Goal: Obtain resource: Download file/media

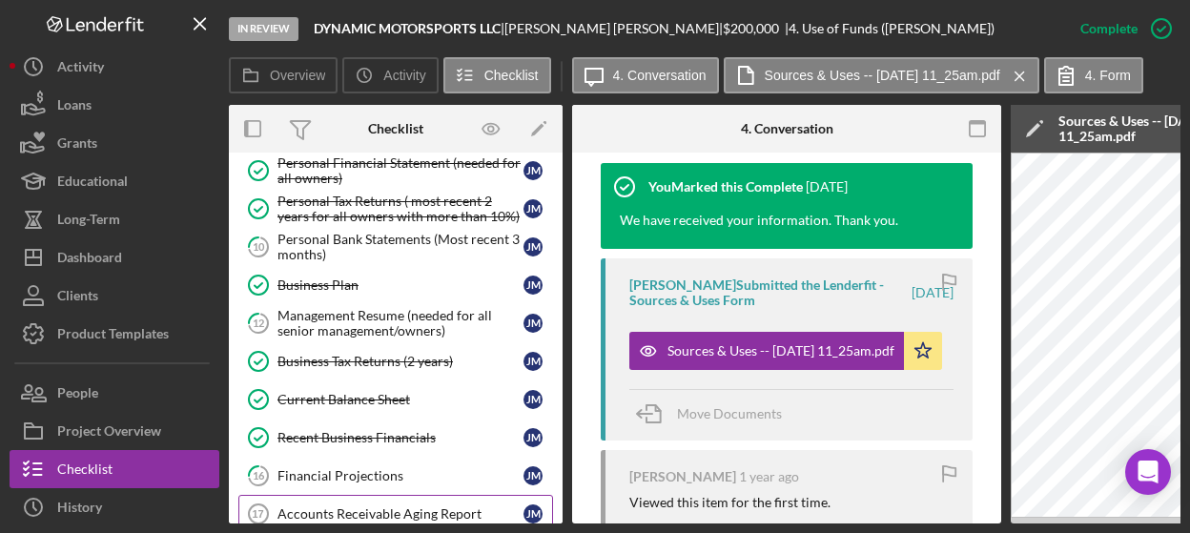
scroll to position [477, 0]
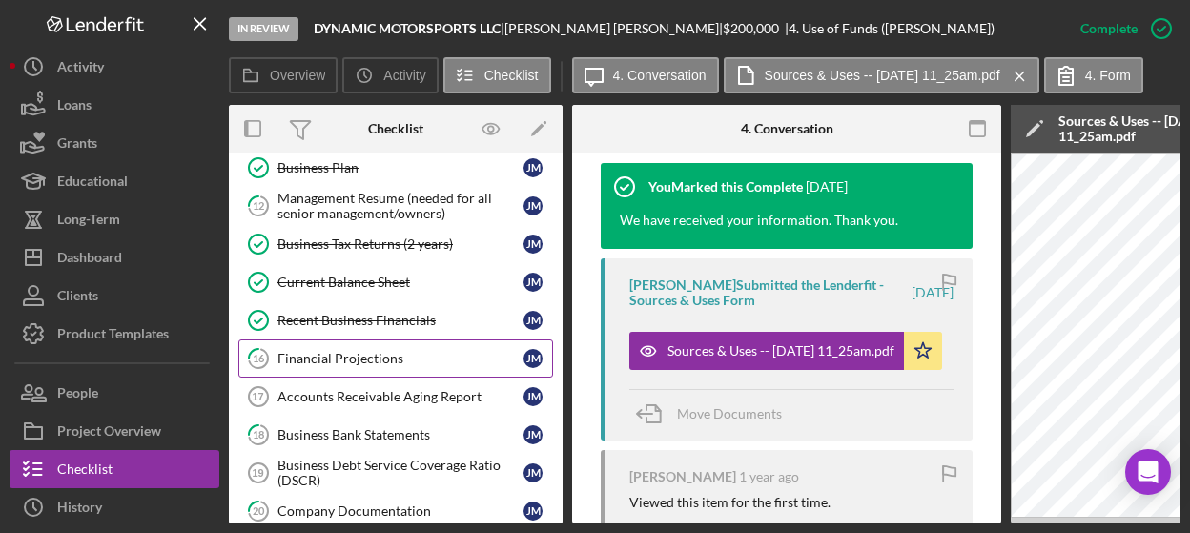
click at [377, 351] on div "Financial Projections" at bounding box center [401, 358] width 246 height 15
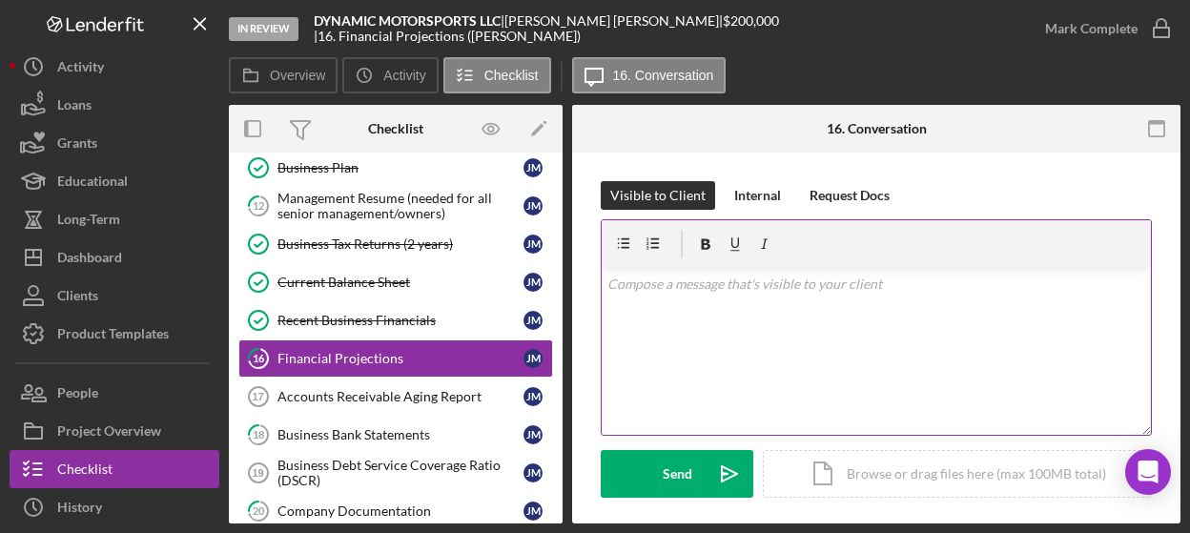
scroll to position [286, 0]
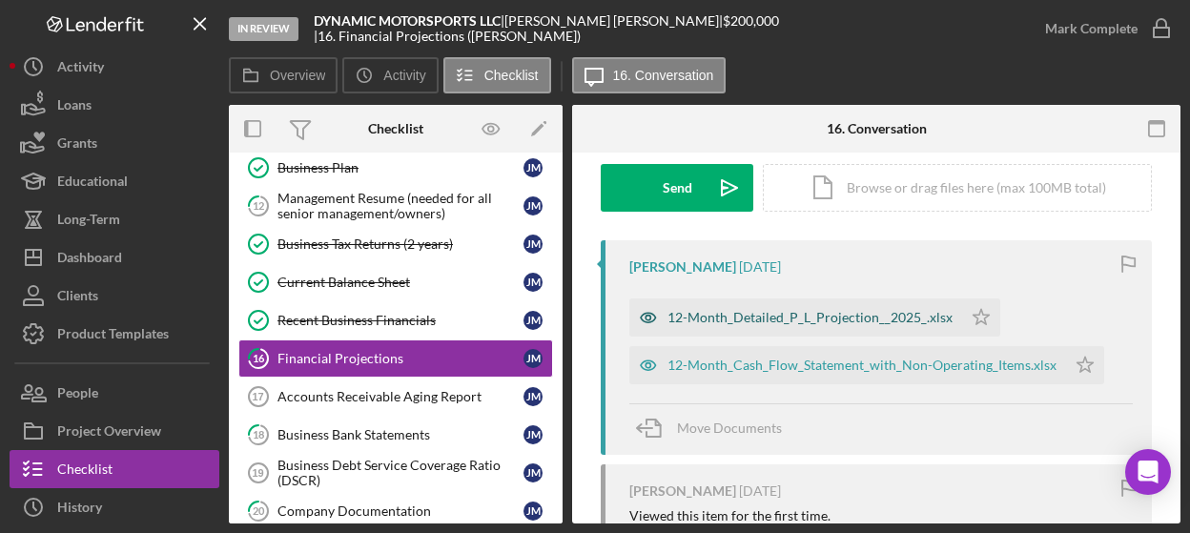
click at [824, 315] on div "12-Month_Detailed_P_L_Projection__2025_.xlsx" at bounding box center [810, 317] width 285 height 15
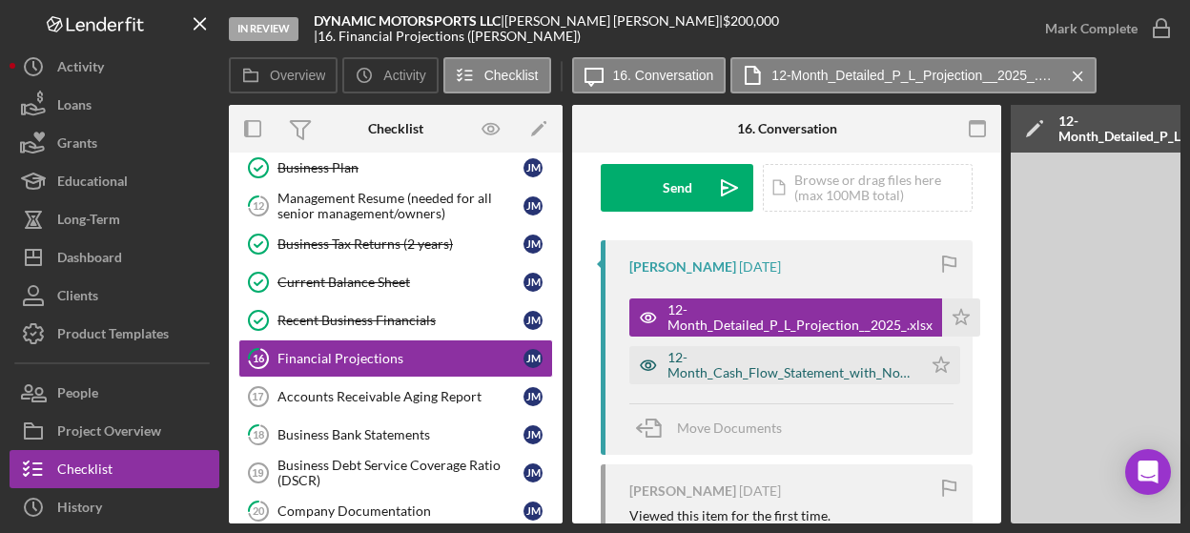
click at [802, 381] on div "12-Month_Cash_Flow_Statement_with_Non-Operating_Items.xlsx" at bounding box center [776, 365] width 293 height 38
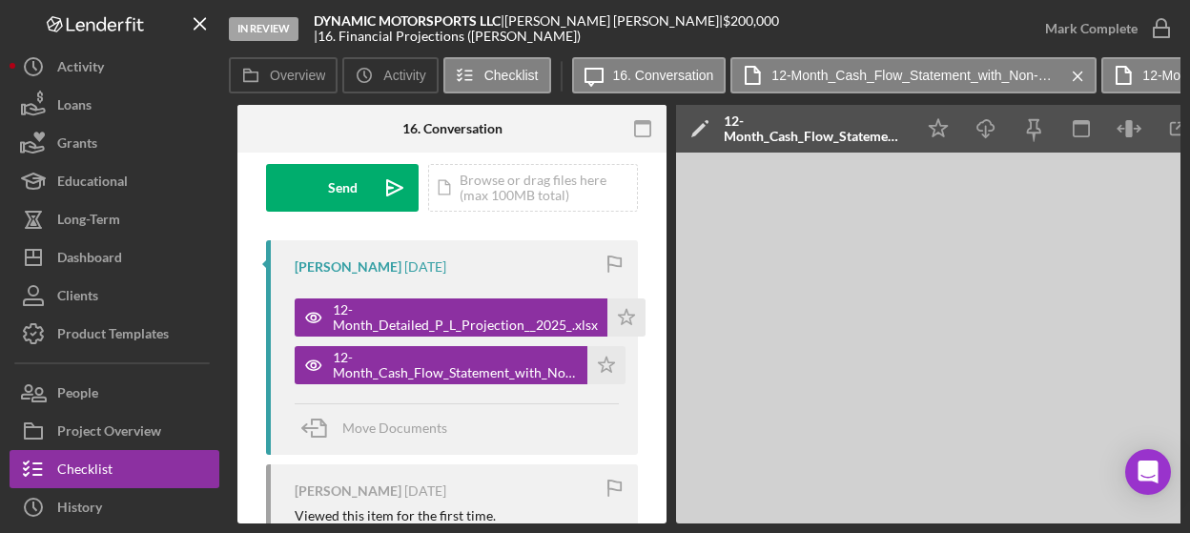
scroll to position [0, 393]
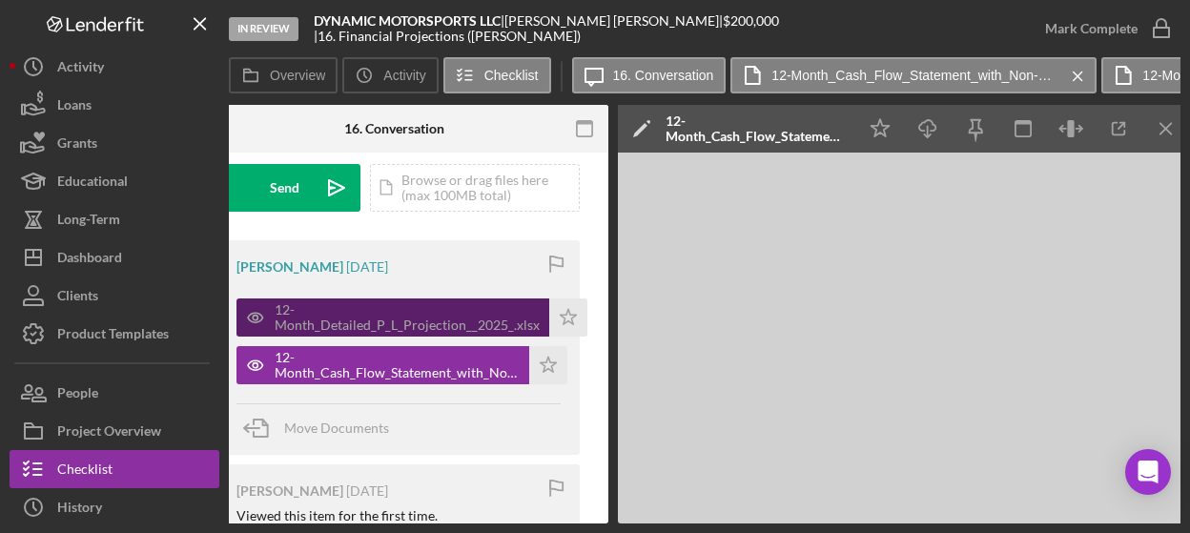
click at [477, 318] on div "12-Month_Detailed_P_L_Projection__2025_.xlsx" at bounding box center [407, 317] width 265 height 31
click at [366, 330] on div "12-Month_Detailed_P_L_Projection__2025_.xlsx" at bounding box center [407, 317] width 265 height 31
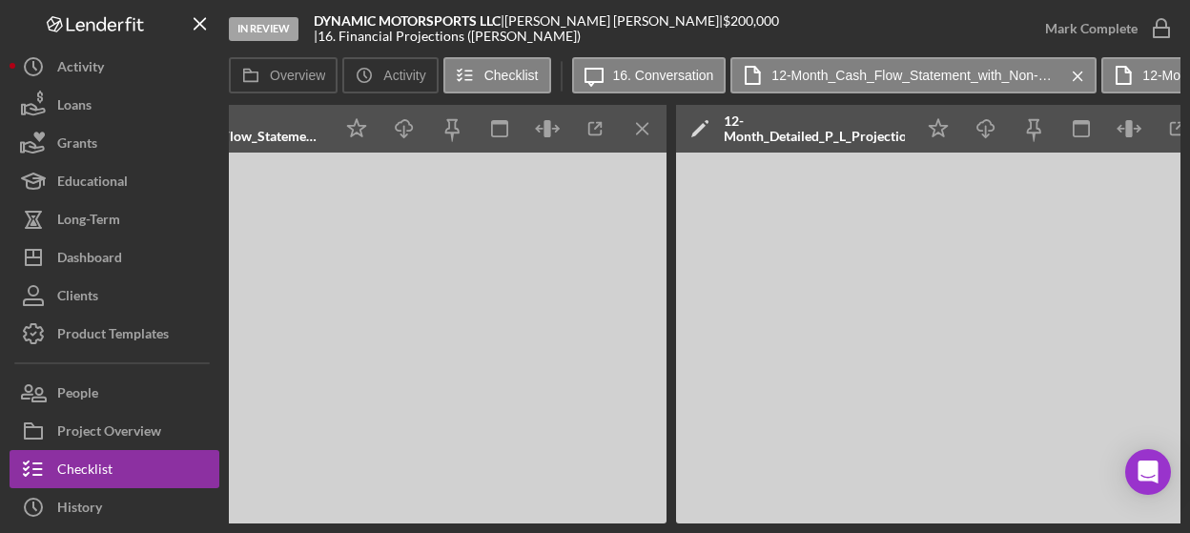
scroll to position [0, 984]
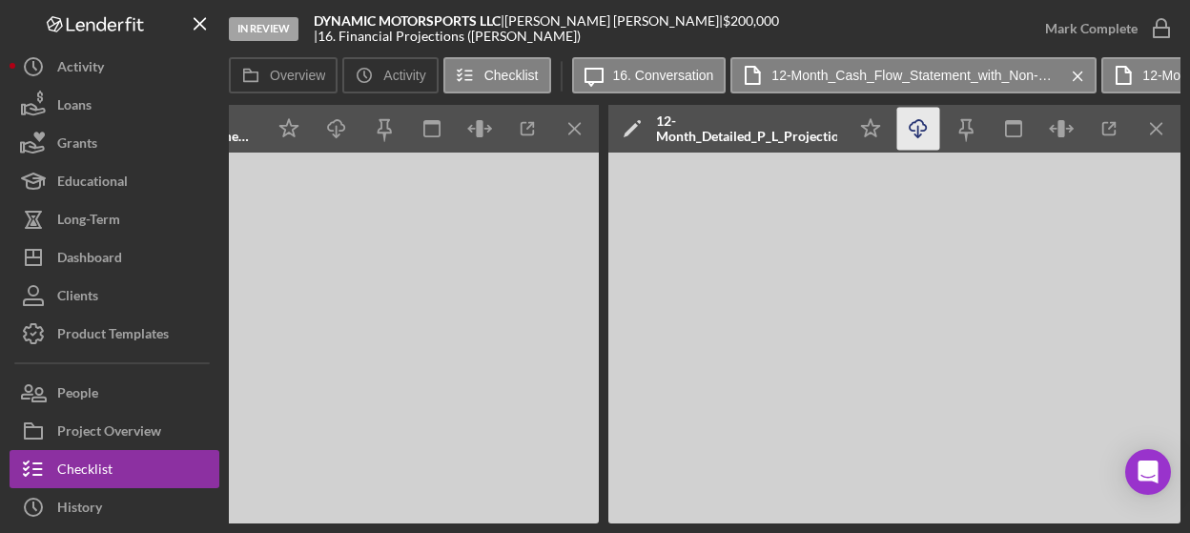
click at [923, 128] on icon "Icon/Download" at bounding box center [919, 129] width 43 height 43
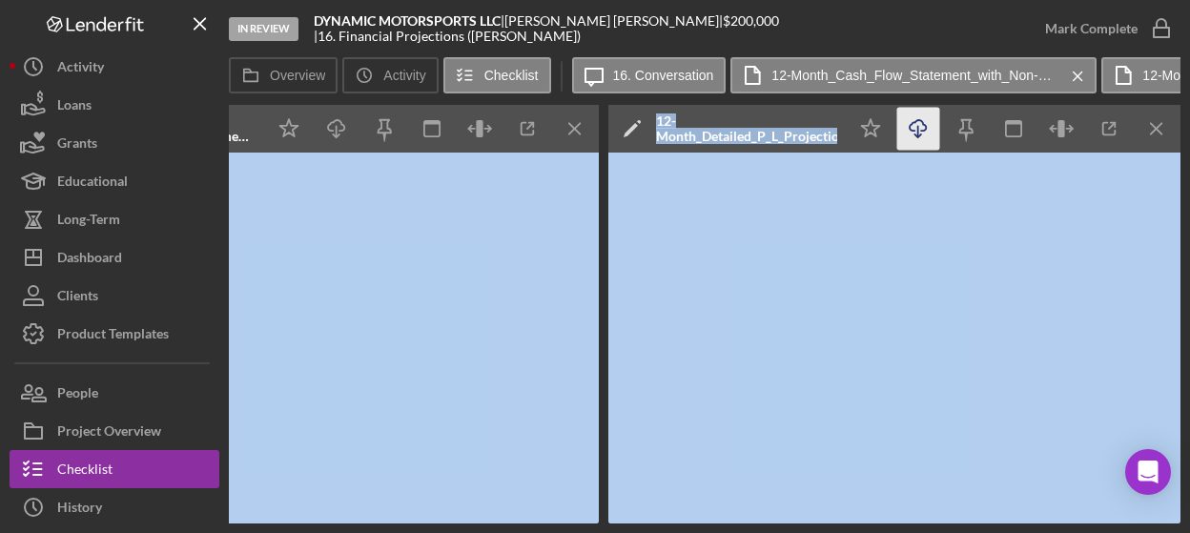
drag, startPoint x: 759, startPoint y: 518, endPoint x: 550, endPoint y: 517, distance: 208.9
click at [506, 363] on div "Overview Internal Workflow Stage In Review Icon/Dropdown Arrow Archive (can una…" at bounding box center [705, 314] width 952 height 419
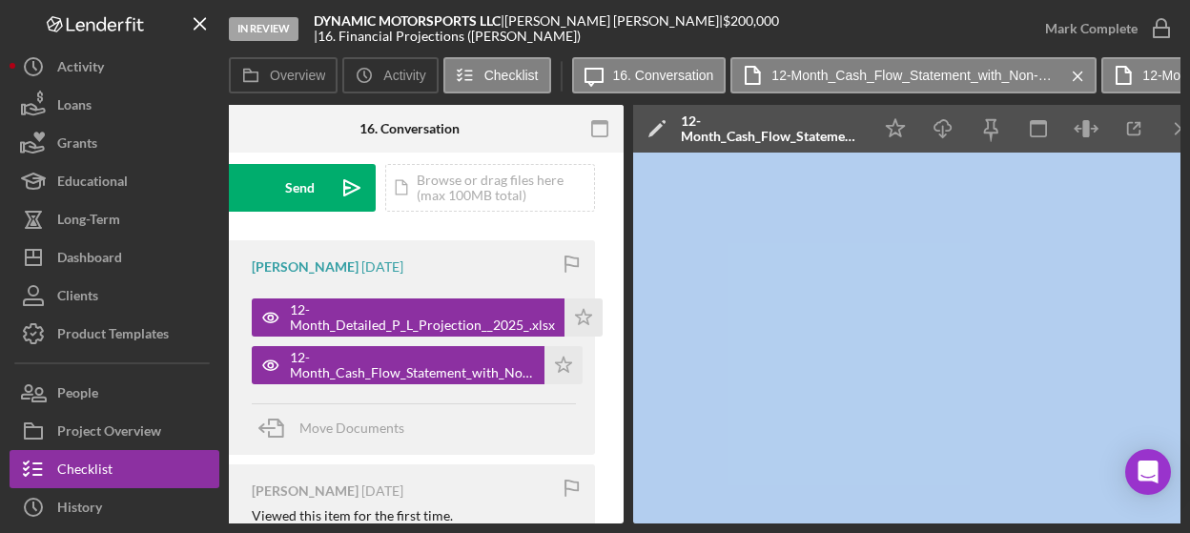
scroll to position [0, 468]
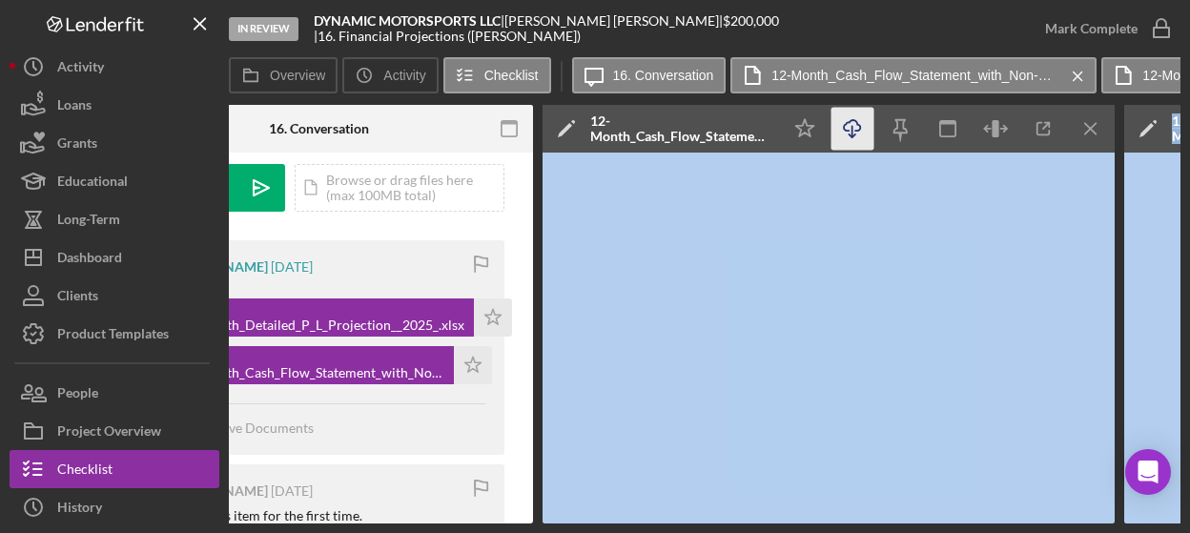
click at [849, 131] on icon "button" at bounding box center [852, 125] width 16 height 10
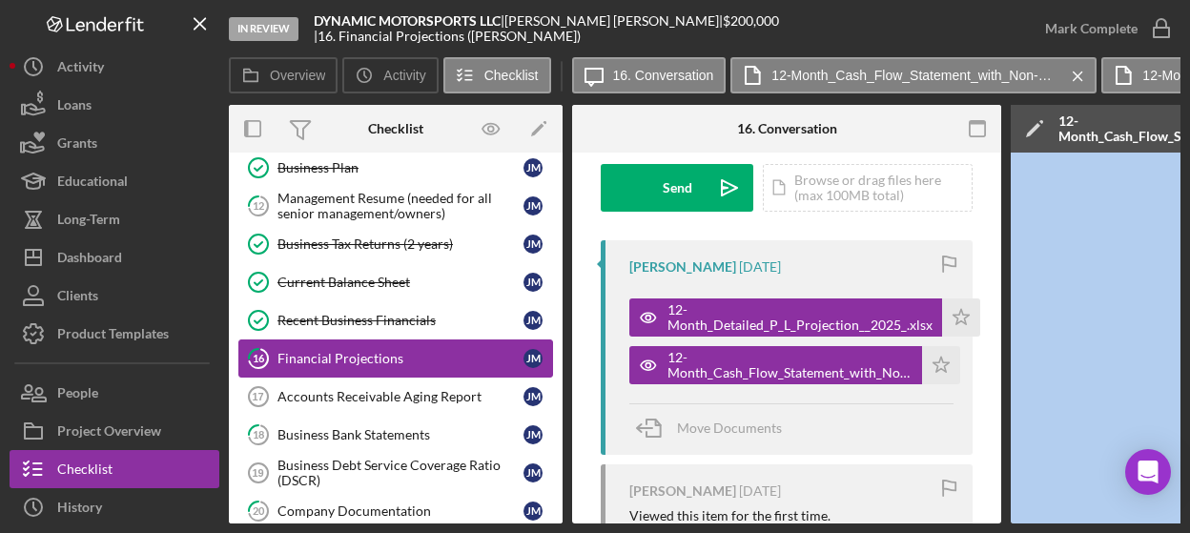
scroll to position [382, 0]
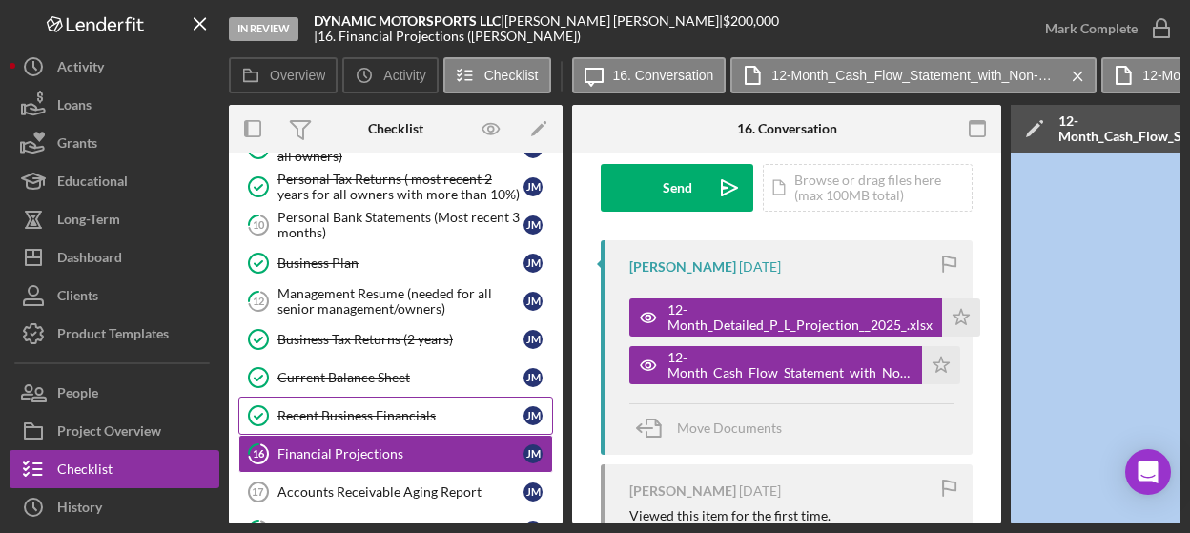
click at [324, 410] on div "Recent Business Financials" at bounding box center [401, 415] width 246 height 15
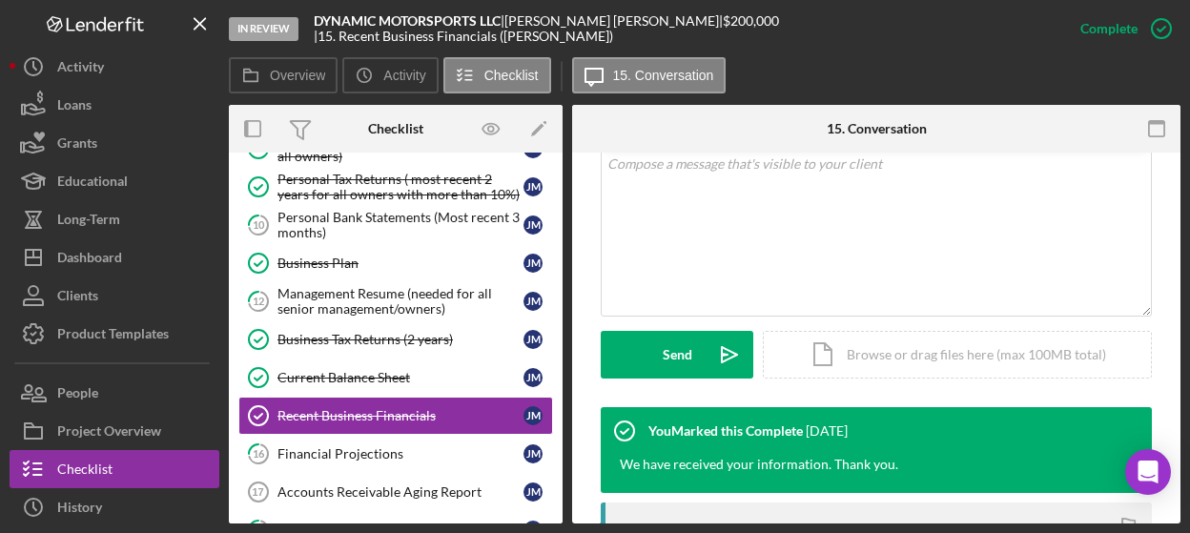
scroll to position [668, 0]
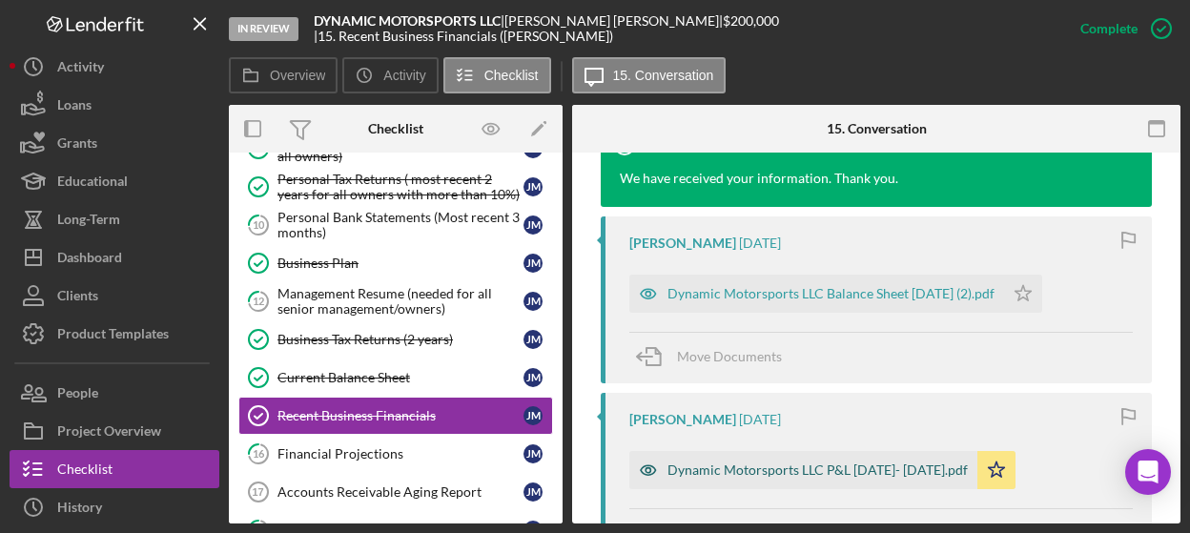
click at [778, 466] on div "Dynamic Motorsports LLC P&L [DATE]- [DATE].pdf" at bounding box center [818, 470] width 300 height 15
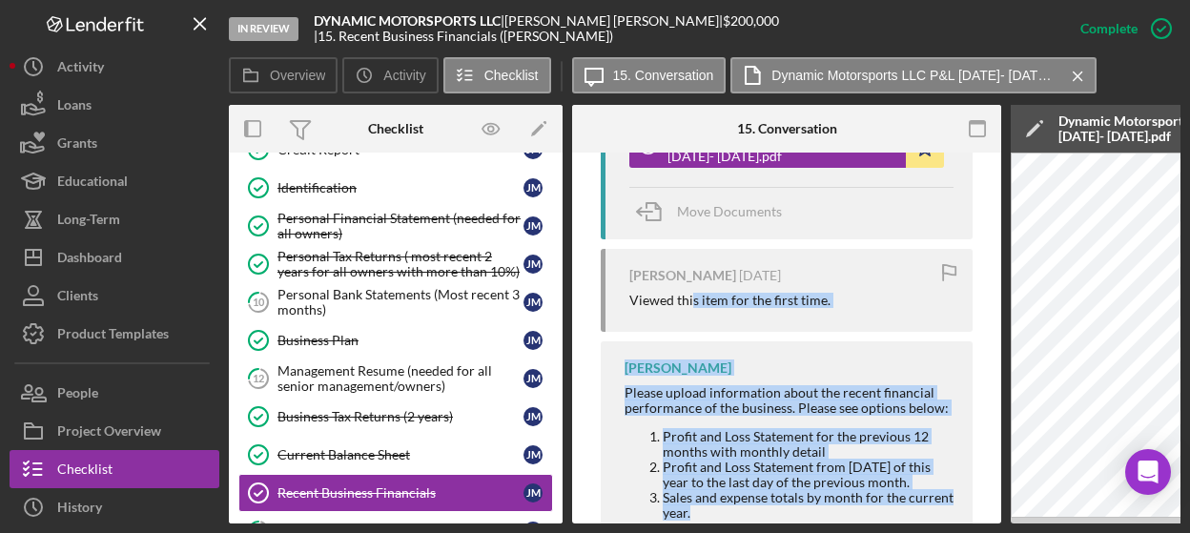
scroll to position [1086, 0]
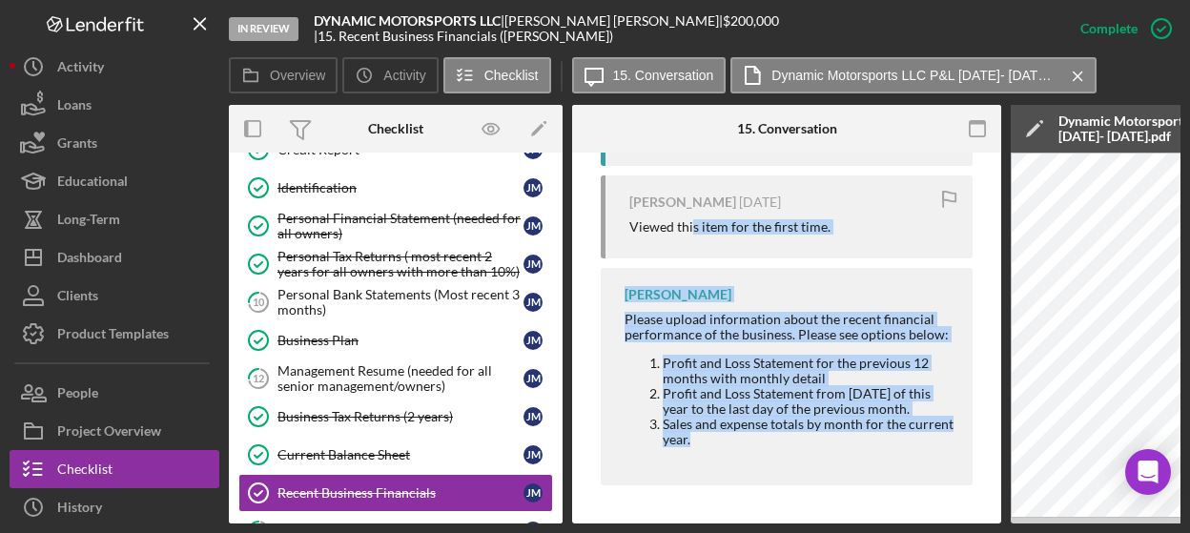
drag, startPoint x: 690, startPoint y: 518, endPoint x: 857, endPoint y: 527, distance: 167.2
click at [862, 527] on div "In Review DYNAMIC MOTORSPORTS LLC | [PERSON_NAME] | $200,000 $200,000 | 15. Rec…" at bounding box center [595, 266] width 1190 height 533
click at [831, 526] on div "In Review DYNAMIC MOTORSPORTS LLC | [PERSON_NAME] | $200,000 $200,000 | 15. Rec…" at bounding box center [595, 266] width 1190 height 533
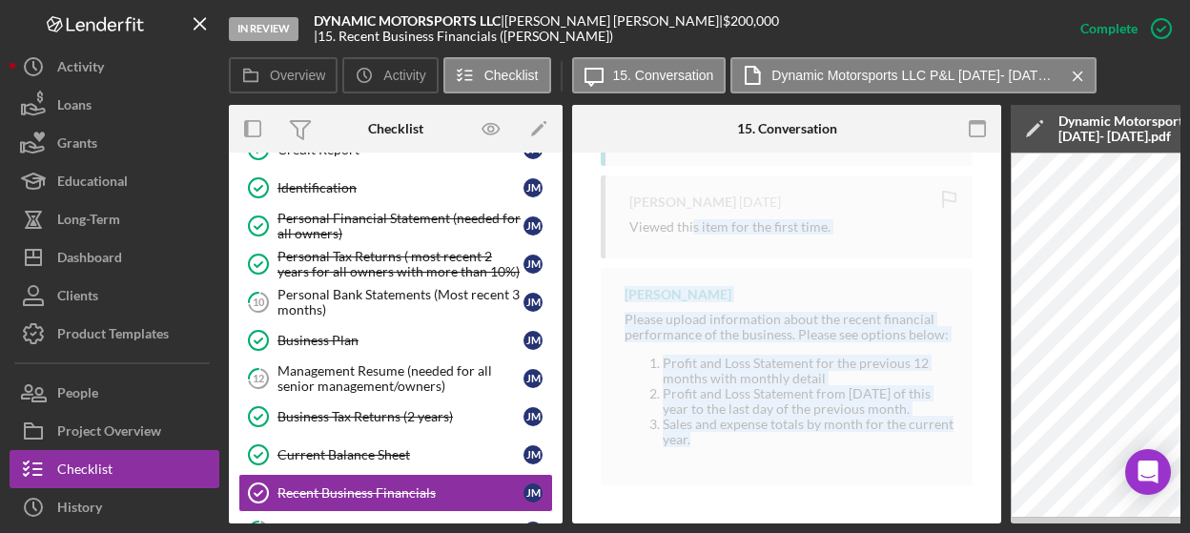
scroll to position [1084, 0]
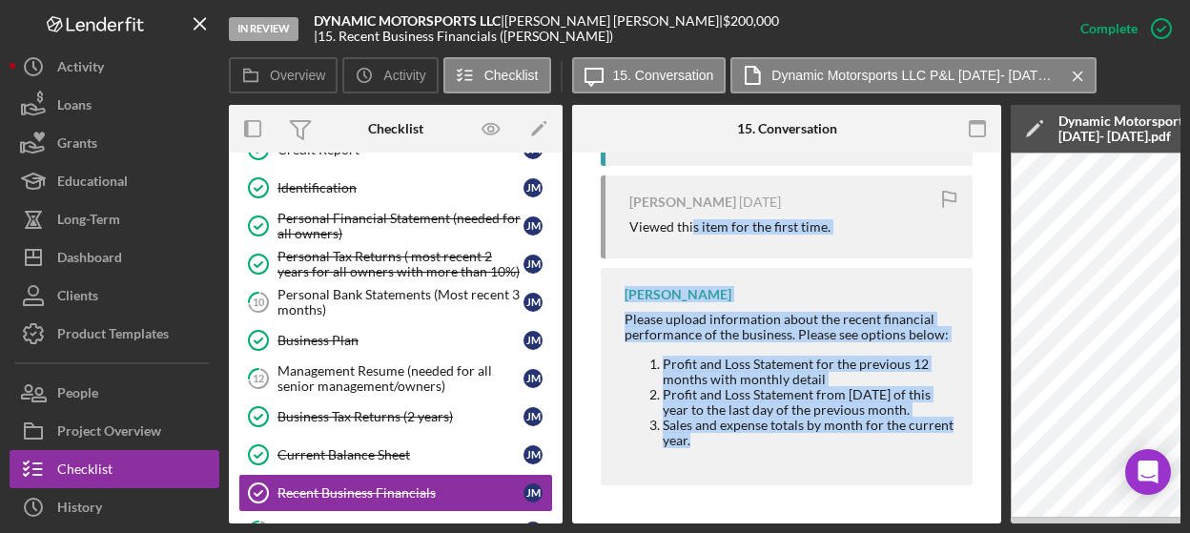
click at [853, 465] on div "[PERSON_NAME] Please upload information about the recent financial performance …" at bounding box center [787, 376] width 372 height 217
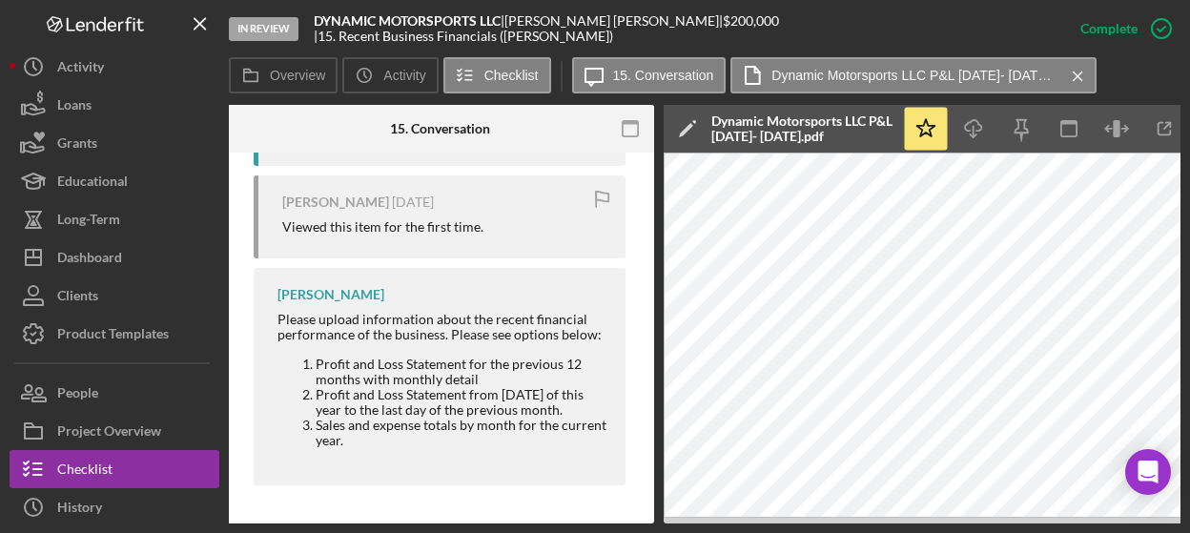
scroll to position [0, 403]
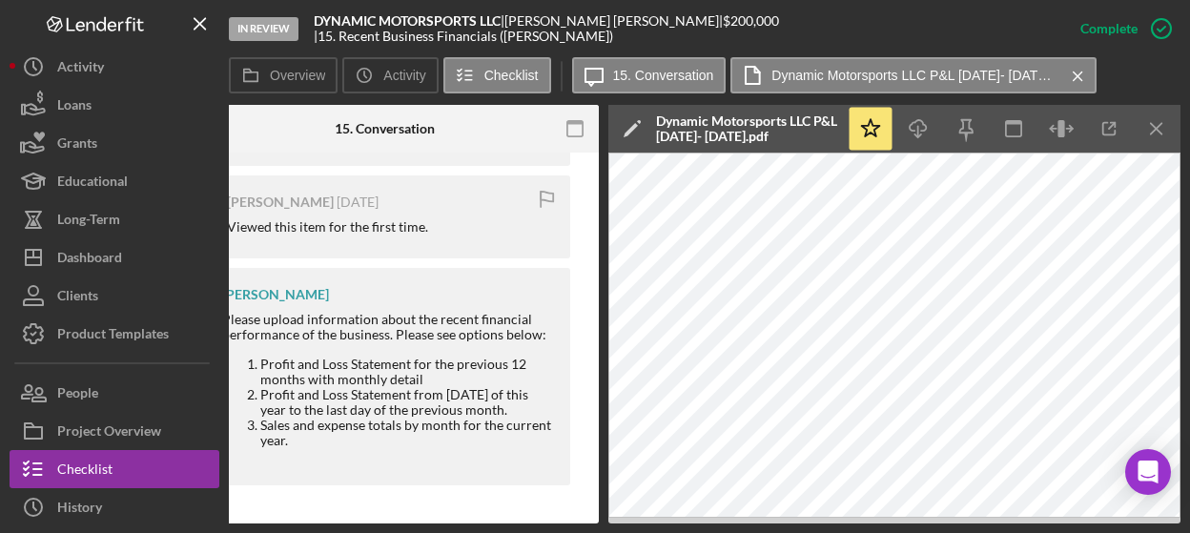
drag, startPoint x: 762, startPoint y: 524, endPoint x: 853, endPoint y: 524, distance: 90.6
click at [853, 524] on div "In Review DYNAMIC MOTORSPORTS LLC | [PERSON_NAME] | $200,000 $200,000 | 15. Rec…" at bounding box center [595, 266] width 1190 height 533
click at [1119, 132] on icon "button" at bounding box center [1109, 129] width 43 height 43
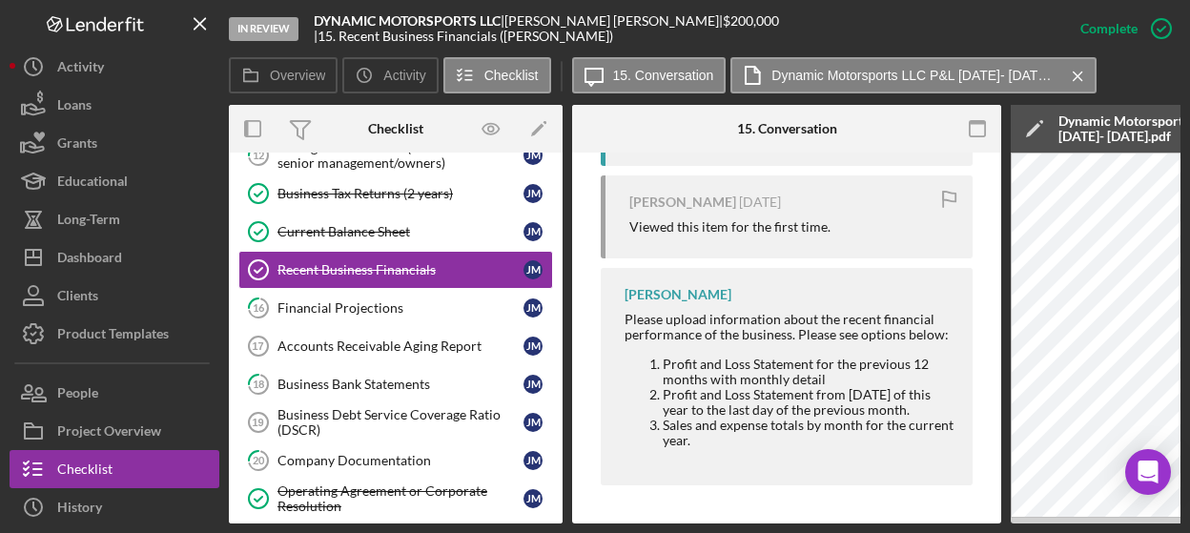
scroll to position [590, 0]
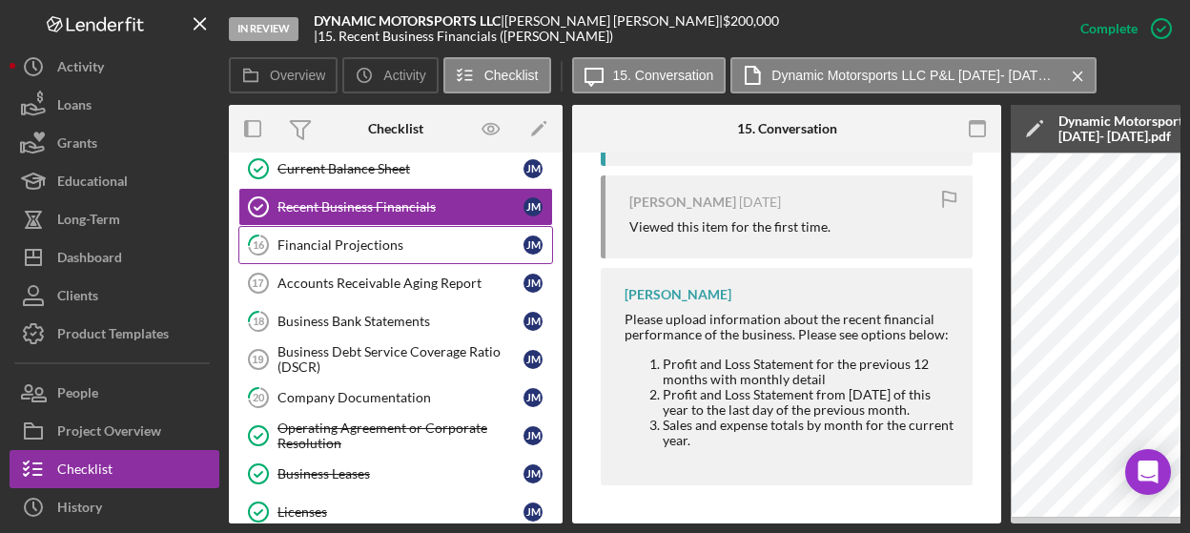
click at [362, 238] on div "Financial Projections" at bounding box center [401, 245] width 246 height 15
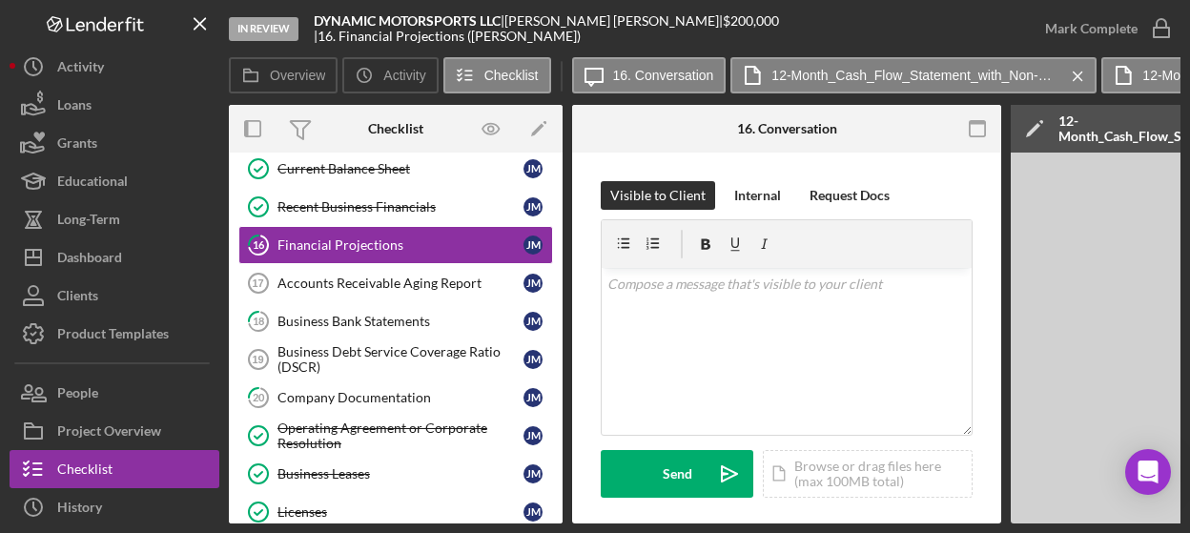
drag, startPoint x: 456, startPoint y: 524, endPoint x: 607, endPoint y: 531, distance: 150.9
click at [607, 531] on div "In Review DYNAMIC MOTORSPORTS LLC | [PERSON_NAME] | $200,000 $200,000 | 16. Fin…" at bounding box center [595, 266] width 1190 height 533
click at [579, 518] on div "Overview Internal Workflow Stage In Review Icon/Dropdown Arrow Archive (can una…" at bounding box center [705, 314] width 952 height 419
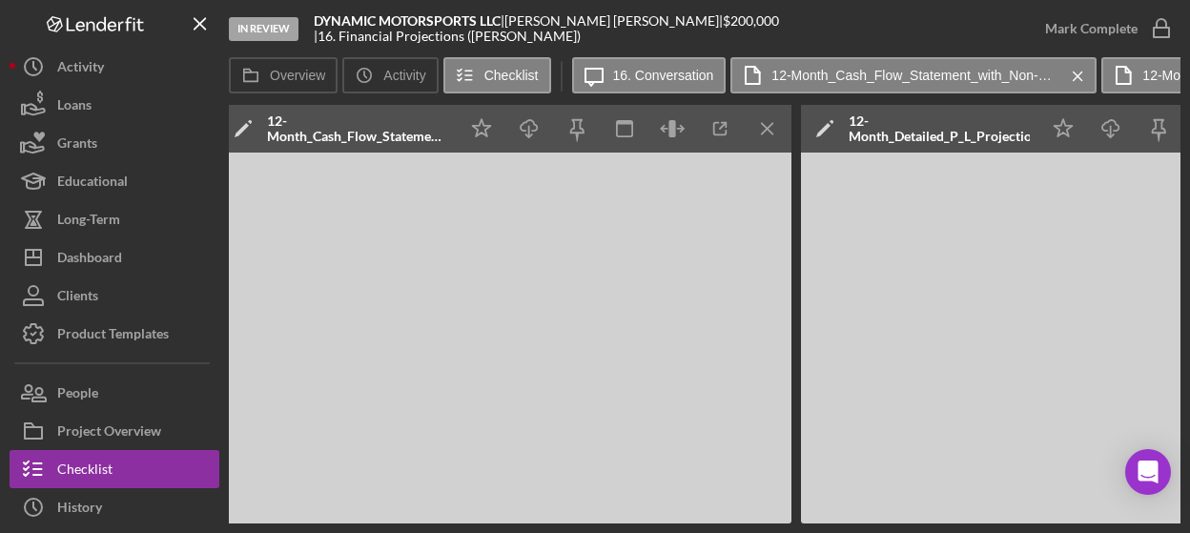
scroll to position [0, 796]
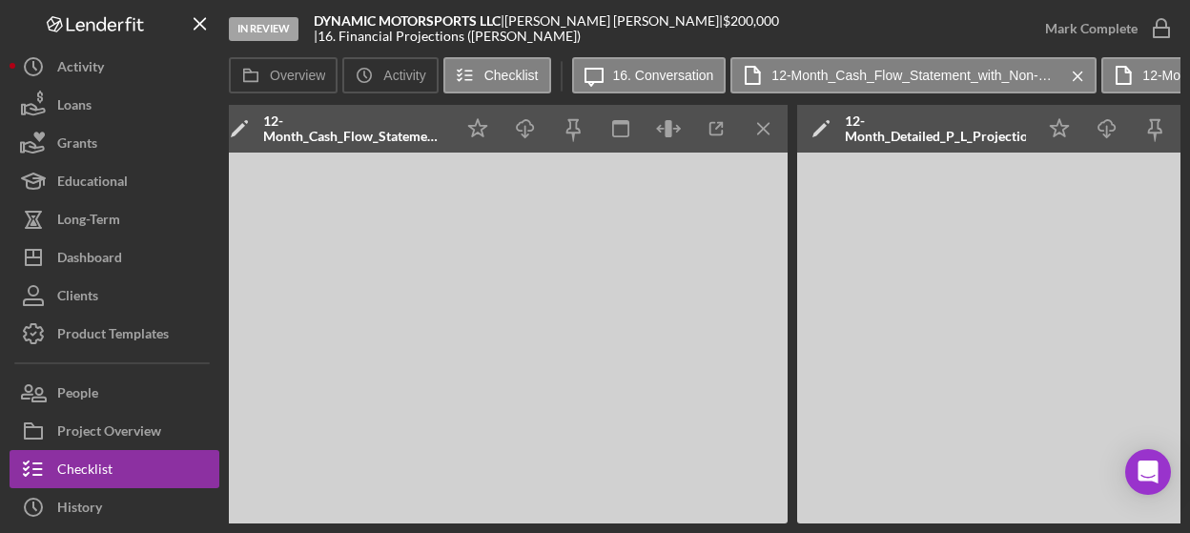
drag, startPoint x: 825, startPoint y: 518, endPoint x: 969, endPoint y: 518, distance: 144.0
click at [992, 518] on iframe at bounding box center [1083, 338] width 572 height 371
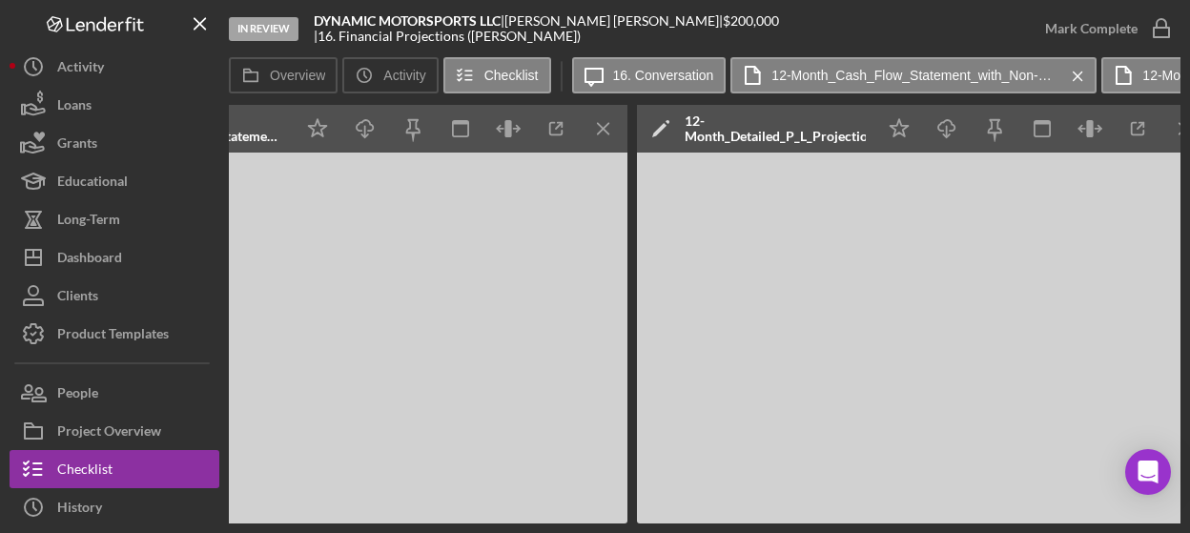
scroll to position [0, 984]
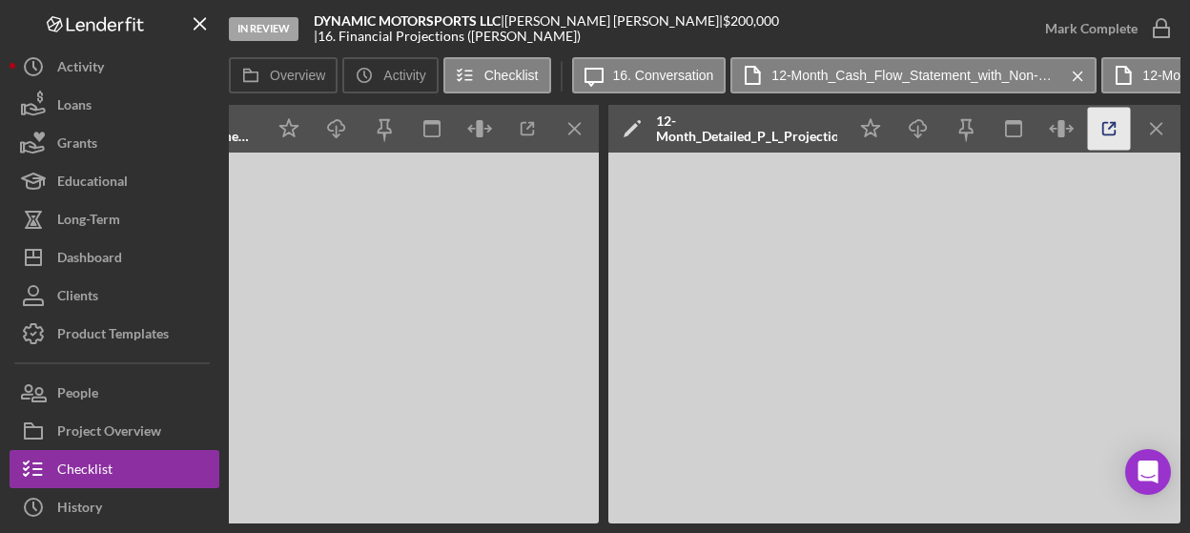
click at [1109, 129] on line "button" at bounding box center [1112, 126] width 6 height 6
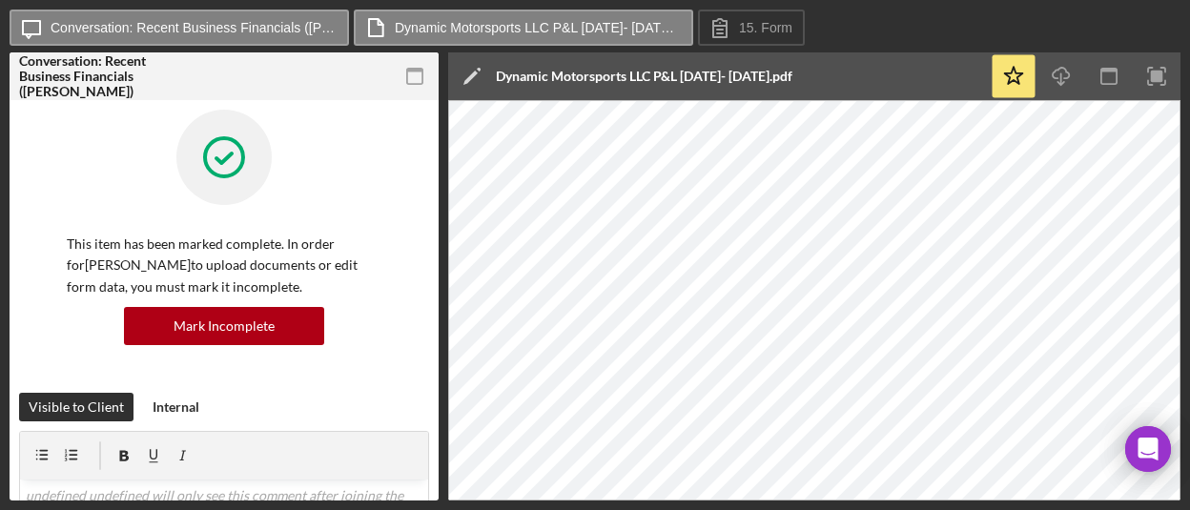
click at [1188, 372] on div "Icon/Message Conversation: Recent Business Financials (JEREMY M.) Dynamic Motor…" at bounding box center [595, 255] width 1190 height 510
